Goal: Contribute content

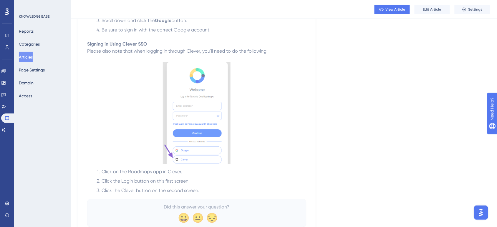
scroll to position [429, 2]
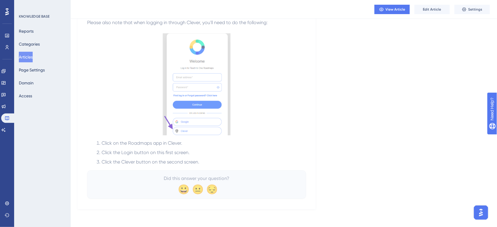
click at [289, 135] on p at bounding box center [196, 85] width 219 height 104
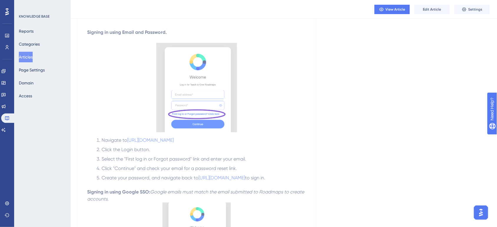
scroll to position [61, 2]
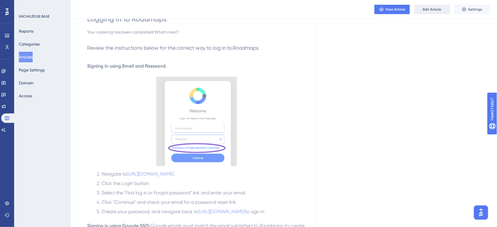
click at [430, 8] on span "Edit Article" at bounding box center [432, 9] width 18 height 5
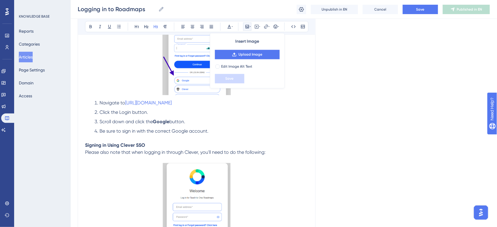
scroll to position [333, 2]
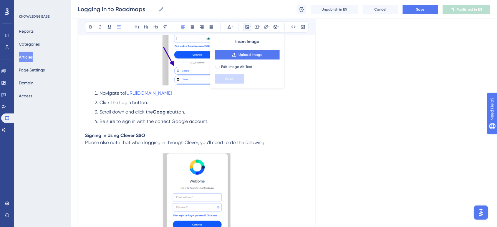
click at [277, 121] on li "Be sure to sign in with the correct Google account." at bounding box center [200, 121] width 216 height 7
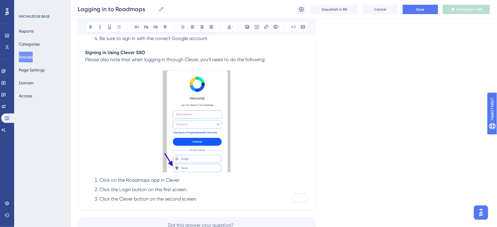
scroll to position [379, 2]
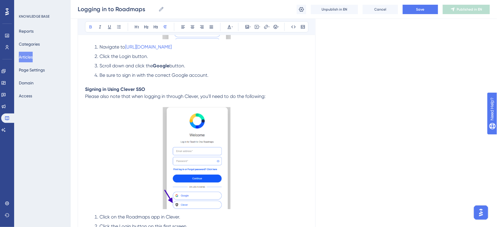
click at [175, 86] on p "Signing in Using Clever SSO" at bounding box center [196, 89] width 223 height 7
click at [285, 100] on p "To enrich screen reader interactions, please activate Accessibility in Grammarl…" at bounding box center [196, 103] width 223 height 7
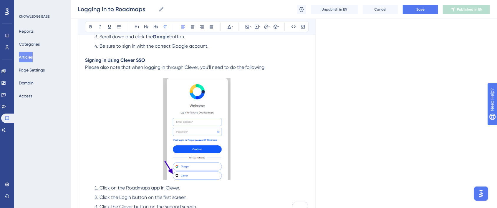
scroll to position [416, 2]
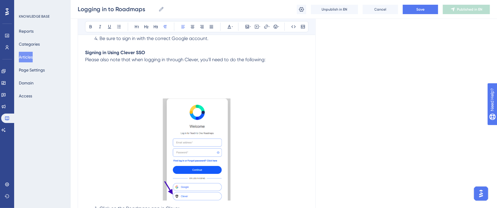
click at [90, 75] on p "To enrich screen reader interactions, please activate Accessibility in Grammarl…" at bounding box center [196, 73] width 223 height 7
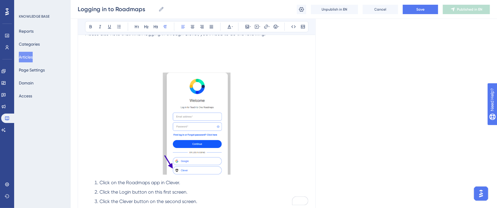
scroll to position [405, 2]
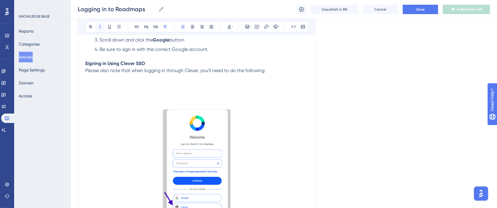
click at [99, 28] on icon at bounding box center [100, 26] width 5 height 5
click at [104, 79] on p "To enrich screen reader interactions, please activate Accessibility in Grammarl…" at bounding box center [196, 77] width 223 height 7
click at [100, 83] on p "To enrich screen reader interactions, please activate Accessibility in Grammarl…" at bounding box center [196, 84] width 223 height 7
click at [101, 85] on span "Before your students can use Clever SSO to login to Roadmaps, please do the fol…" at bounding box center [179, 85] width 189 height 6
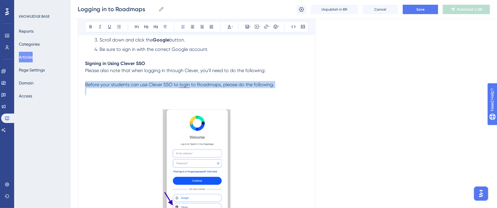
click at [101, 85] on span "Before your students can use Clever SSO to login to Roadmaps, please do the fol…" at bounding box center [179, 85] width 189 height 6
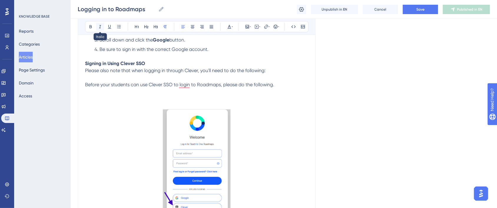
click at [100, 27] on icon at bounding box center [100, 26] width 5 height 5
click at [276, 85] on p "Before your students can use Clever SSO to login to Roadmaps, please do the fol…" at bounding box center [196, 84] width 223 height 7
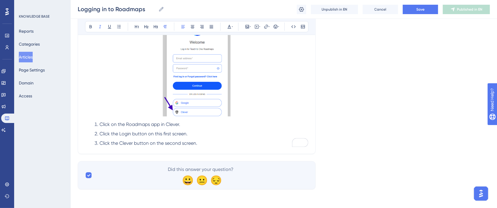
scroll to position [389, 2]
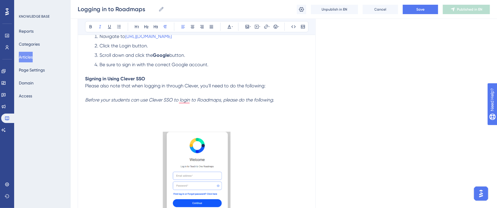
click at [100, 113] on p "To enrich screen reader interactions, please activate Accessibility in Grammarl…" at bounding box center [196, 114] width 223 height 7
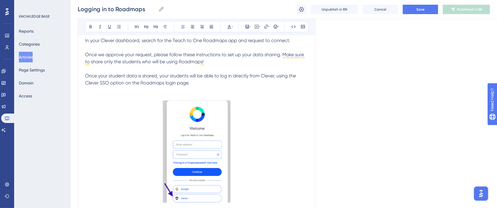
scroll to position [500, 2]
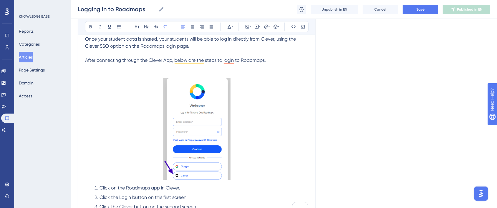
click at [252, 59] on span "After connecting through the Clever App, below are the steps to login to Roadma…" at bounding box center [175, 60] width 181 height 6
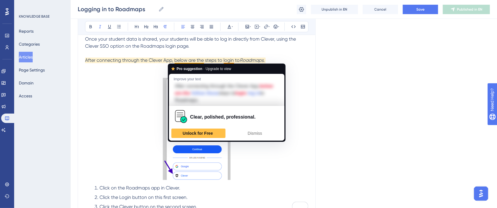
click at [198, 59] on span "After connecting through the Clever App, below are the steps to login to" at bounding box center [162, 60] width 155 height 6
click at [253, 133] on span "Dismiss" at bounding box center [255, 133] width 14 height 5
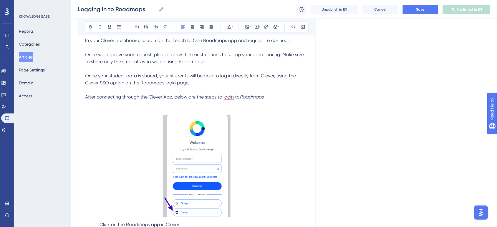
scroll to position [426, 2]
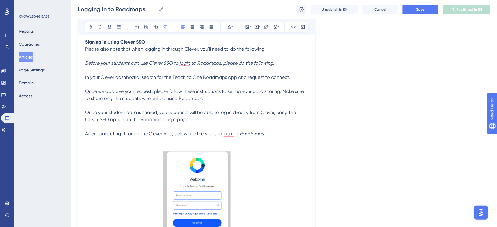
click at [278, 101] on p "In your Clever dashboard, search for the Teach to One Roadmaps app and request …" at bounding box center [196, 98] width 223 height 49
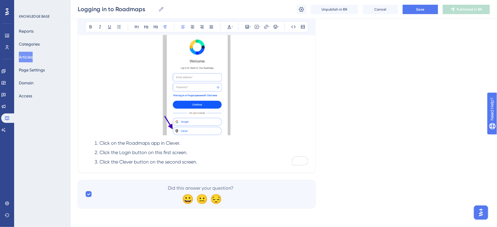
scroll to position [397, 2]
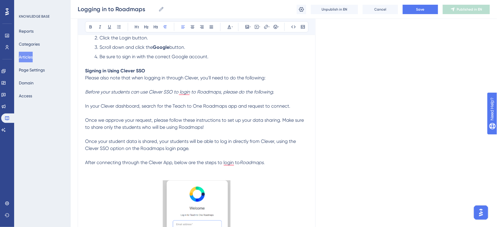
click at [177, 79] on span "Please also note that when logging in through Clever, you'll need to do the fol…" at bounding box center [175, 78] width 180 height 6
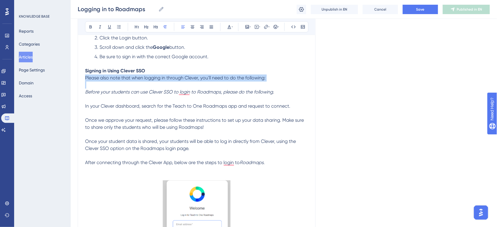
click at [177, 79] on span "Please also note that when logging in through Clever, you'll need to do the fol…" at bounding box center [175, 78] width 180 height 6
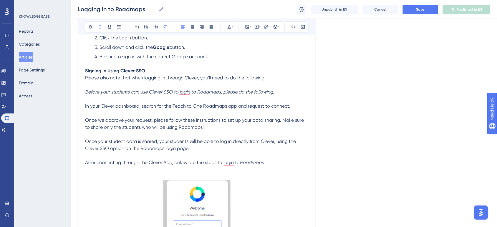
click at [119, 94] on em "Before your students can use Clever SSO to login to Roadmaps, please do the fol…" at bounding box center [179, 92] width 189 height 6
click at [85, 108] on span "In your Clever dashboard, search for the Teach to One Roadmaps app and request …" at bounding box center [187, 106] width 205 height 6
click at [121, 29] on button at bounding box center [119, 27] width 8 height 8
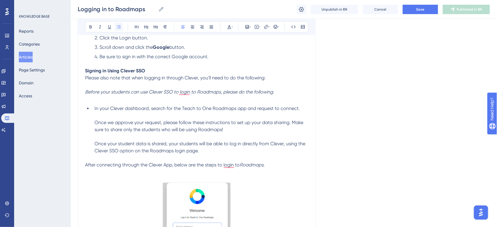
click at [121, 29] on button at bounding box center [119, 27] width 8 height 8
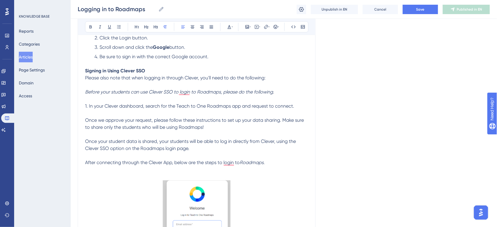
click at [87, 120] on span "Once we approve your request, please follow these instructions to set up your d…" at bounding box center [195, 123] width 220 height 13
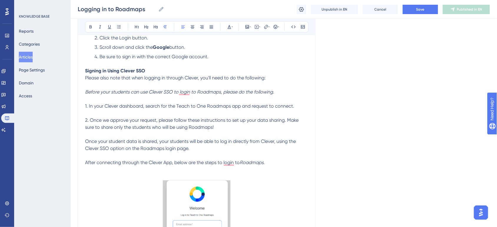
click at [86, 140] on span "Once your student data is shared, your students will be able to log in directly…" at bounding box center [191, 145] width 212 height 13
click at [110, 163] on span "After connecting through the Clever App, below are the steps to login to" at bounding box center [162, 163] width 155 height 6
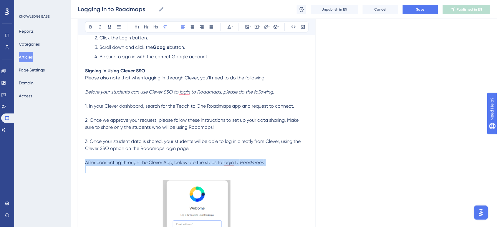
click at [110, 163] on span "After connecting through the Clever App, below are the steps to login to" at bounding box center [162, 163] width 155 height 6
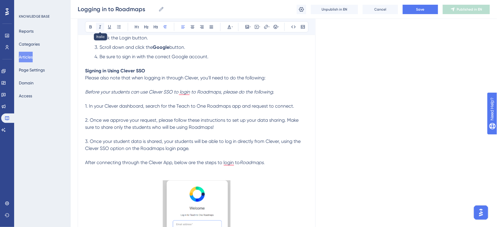
click at [101, 28] on button at bounding box center [100, 27] width 8 height 8
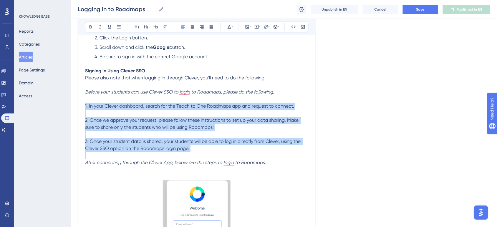
drag, startPoint x: 200, startPoint y: 154, endPoint x: 80, endPoint y: 104, distance: 129.4
click at [165, 29] on icon at bounding box center [165, 26] width 5 height 5
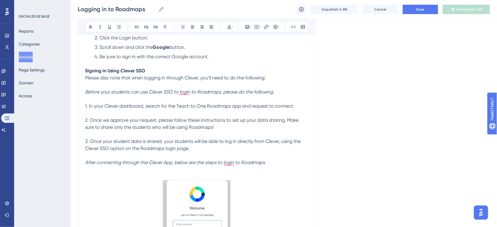
click at [96, 109] on span "1. In your Clever dashboard, search for the Teach to One Roadmaps app and reque…" at bounding box center [189, 106] width 209 height 6
click at [419, 8] on span "Save" at bounding box center [420, 9] width 8 height 5
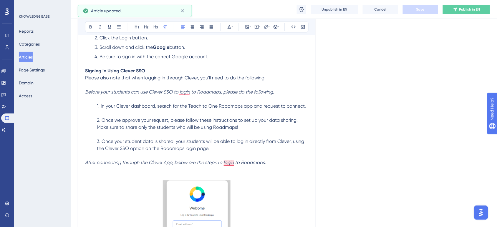
click at [227, 165] on em "After connecting through the Clever App, below are the steps to login to Roadma…" at bounding box center [175, 163] width 181 height 6
click at [180, 89] on em "Before your students can use Clever SSO to login to Roadmaps, please do the fol…" at bounding box center [179, 92] width 189 height 6
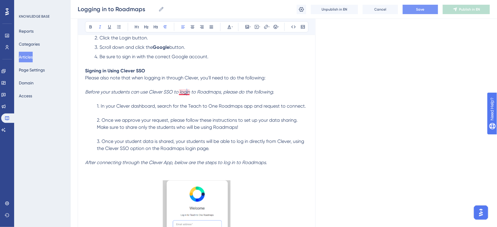
click at [185, 93] on em "Before your students can use Clever SSO to login to Roadmaps, please do the fol…" at bounding box center [179, 92] width 189 height 6
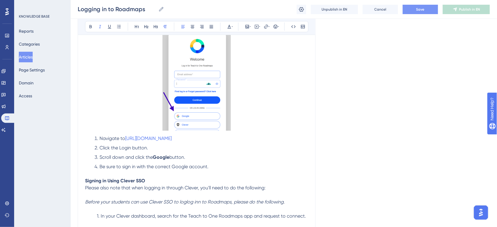
scroll to position [324, 2]
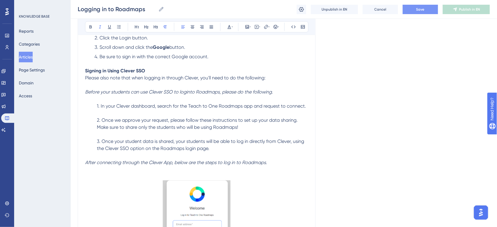
click at [238, 149] on p "1. In your Clever dashboard, search for the Teach to One Roadmaps app and reque…" at bounding box center [196, 127] width 223 height 49
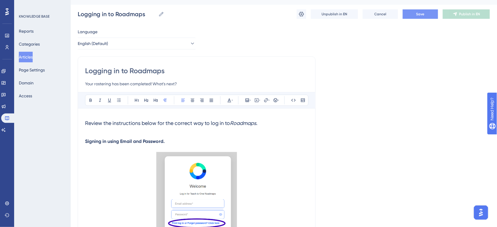
scroll to position [0, 2]
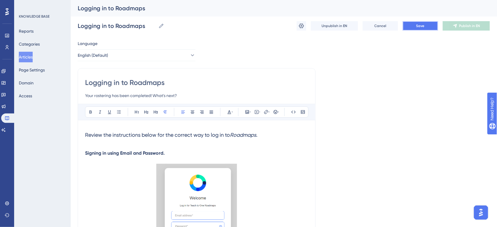
click at [414, 26] on button "Save" at bounding box center [420, 25] width 35 height 9
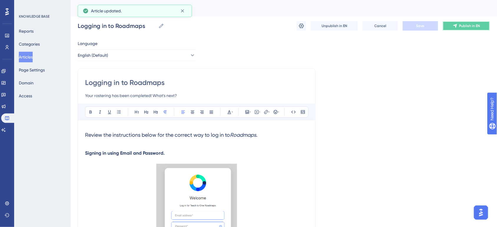
click at [472, 27] on span "Publish in EN" at bounding box center [469, 26] width 21 height 5
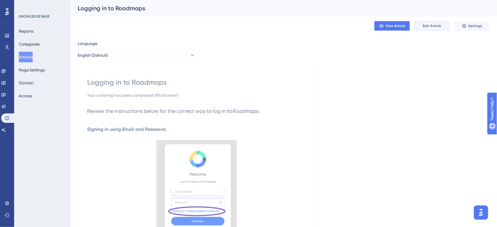
click at [440, 24] on button "Edit Article" at bounding box center [431, 25] width 35 height 9
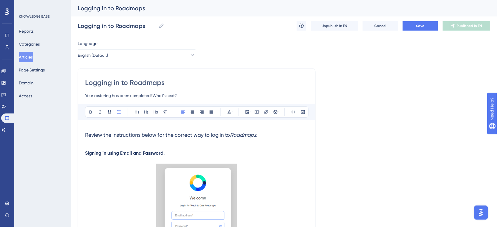
click at [135, 153] on strong "Signing in using Email and Password." at bounding box center [124, 153] width 79 height 6
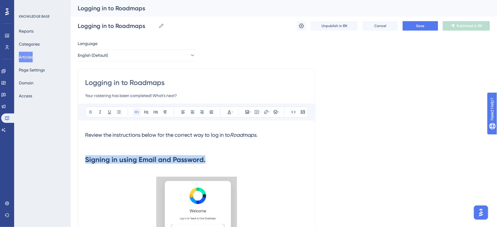
click at [137, 112] on icon at bounding box center [137, 112] width 5 height 5
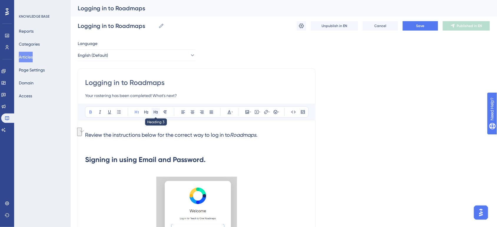
click at [156, 114] on button at bounding box center [156, 112] width 8 height 8
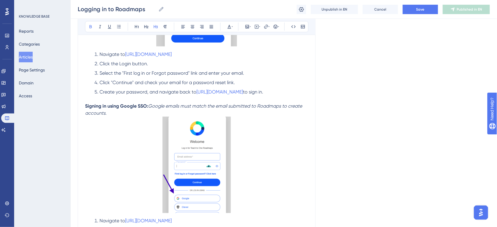
scroll to position [221, 2]
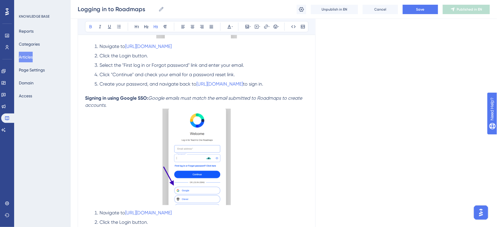
click at [129, 95] on p "Signing in using Google SSO: Google emails must match the email submitted to Ro…" at bounding box center [196, 102] width 223 height 14
click at [130, 96] on strong "Signing in using Google SSO:" at bounding box center [116, 98] width 63 height 6
click at [80, 101] on div "Performance Users Engagement Widgets Feedback Product Updates Knowledge Base AI…" at bounding box center [248, 169] width 497 height 780
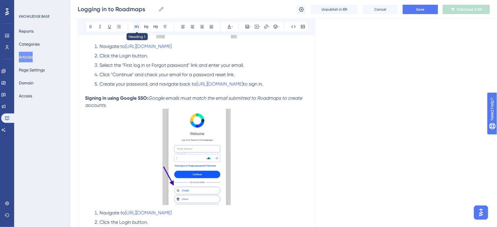
click at [138, 25] on button at bounding box center [137, 27] width 8 height 8
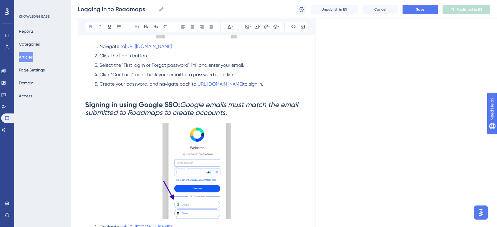
click at [149, 28] on div "Bold Italic Underline Bullet Point Heading 1 Heading 2 Heading 3 Normal Align L…" at bounding box center [196, 26] width 223 height 11
click at [153, 28] on icon at bounding box center [155, 26] width 5 height 5
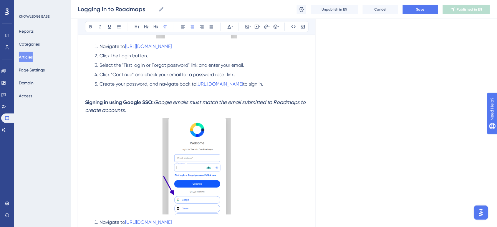
click at [121, 137] on p "To enrich screen reader interactions, please activate Accessibility in Grammarl…" at bounding box center [196, 167] width 223 height 99
click at [155, 102] on em "Google emails must match the email submitted to Roadmaps to create accounts." at bounding box center [196, 106] width 222 height 14
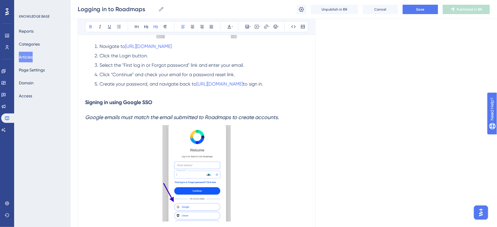
click at [155, 120] on em "Google emails must match the email submitted to Roadmaps to create accounts." at bounding box center [182, 118] width 194 height 6
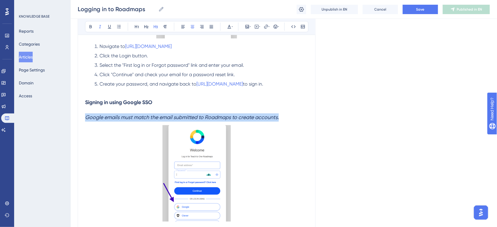
click at [155, 120] on em "Google emails must match the email submitted to Roadmaps to create accounts." at bounding box center [182, 118] width 194 height 6
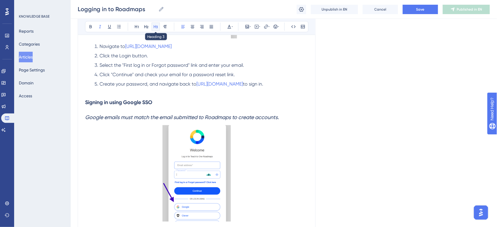
click at [152, 26] on button at bounding box center [156, 27] width 8 height 8
click at [118, 134] on p "To enrich screen reader interactions, please activate Accessibility in Grammarl…" at bounding box center [196, 174] width 223 height 99
click at [118, 110] on h3 "Signing in using Google SSO" at bounding box center [196, 102] width 223 height 15
click at [118, 127] on p "To enrich screen reader interactions, please activate Accessibility in Grammarl…" at bounding box center [196, 174] width 223 height 99
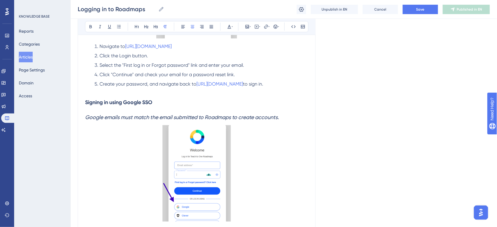
click at [118, 123] on h3 "Google emails must match the email submitted to Roadmaps to create accounts." at bounding box center [196, 117] width 223 height 15
click at [118, 121] on em "Google emails must match the email submitted to Roadmaps to create accounts." at bounding box center [182, 118] width 194 height 6
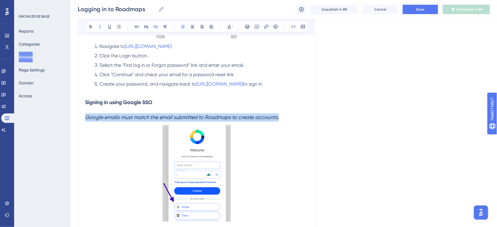
click at [118, 121] on em "Google emails must match the email submitted to Roadmaps to create accounts." at bounding box center [182, 118] width 194 height 6
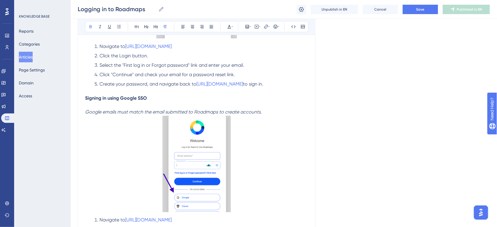
click at [132, 99] on strong "Signing in using Google SSO" at bounding box center [116, 98] width 62 height 6
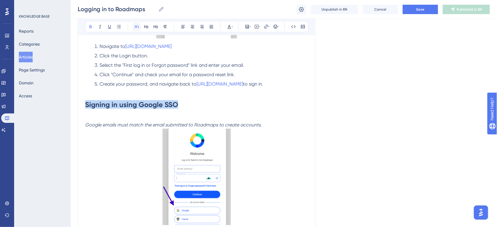
click at [135, 28] on icon at bounding box center [137, 26] width 4 height 3
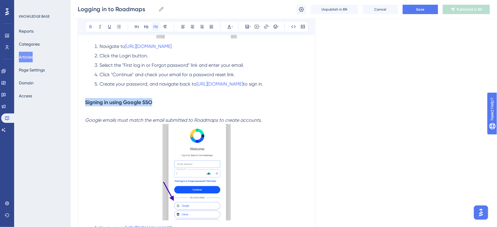
click at [155, 26] on icon at bounding box center [155, 26] width 5 height 5
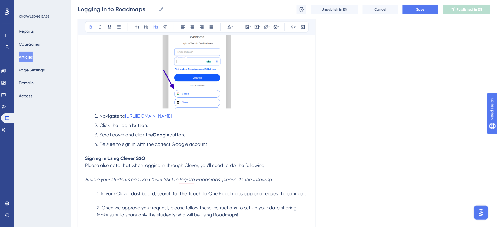
scroll to position [368, 2]
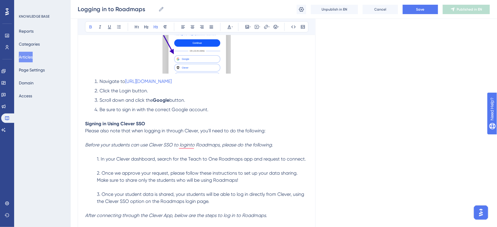
click at [140, 125] on strong "Signing in Using Clever SSO" at bounding box center [115, 124] width 60 height 6
click at [157, 26] on button at bounding box center [156, 27] width 8 height 8
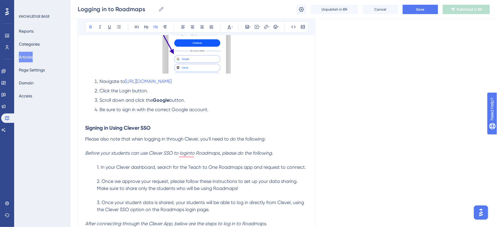
click at [204, 131] on h3 "Signing in Using Clever SSO" at bounding box center [196, 127] width 223 height 15
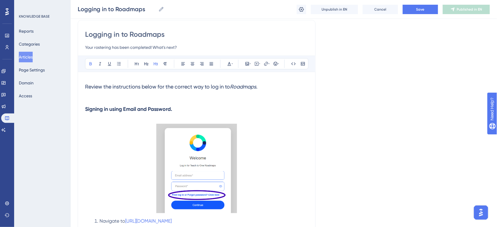
scroll to position [0, 2]
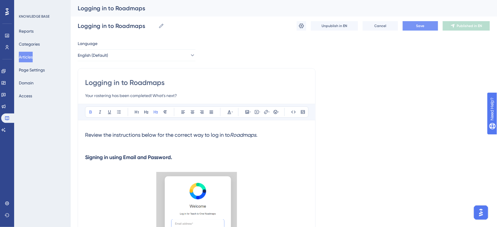
click at [430, 26] on button "Save" at bounding box center [420, 25] width 35 height 9
